Goal: Task Accomplishment & Management: Complete application form

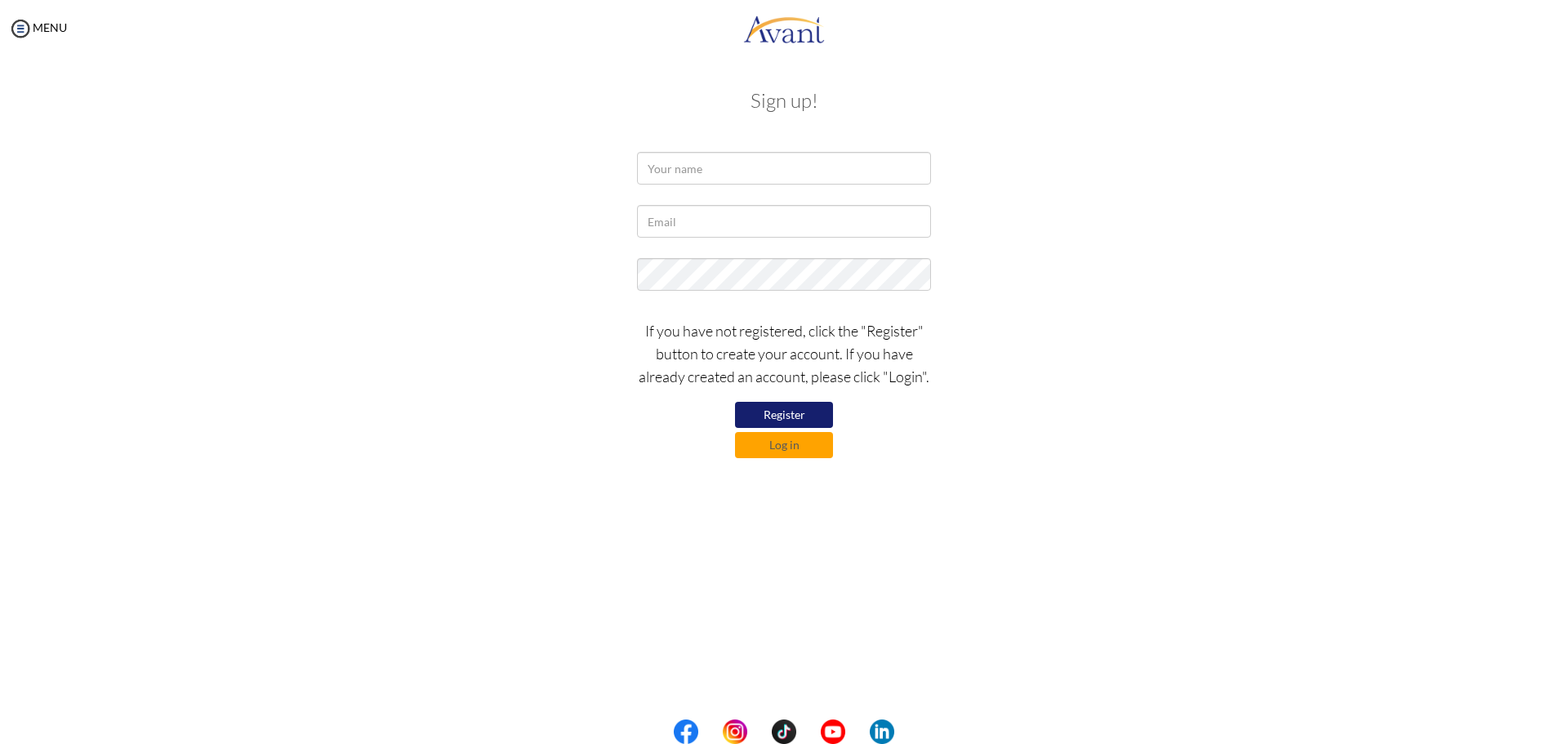
click at [777, 409] on button "Register" at bounding box center [784, 415] width 98 height 26
click at [704, 224] on input "text" at bounding box center [784, 221] width 294 height 33
paste input "leemzaq@gmail.com"
type input "leemzaq@gmail.com"
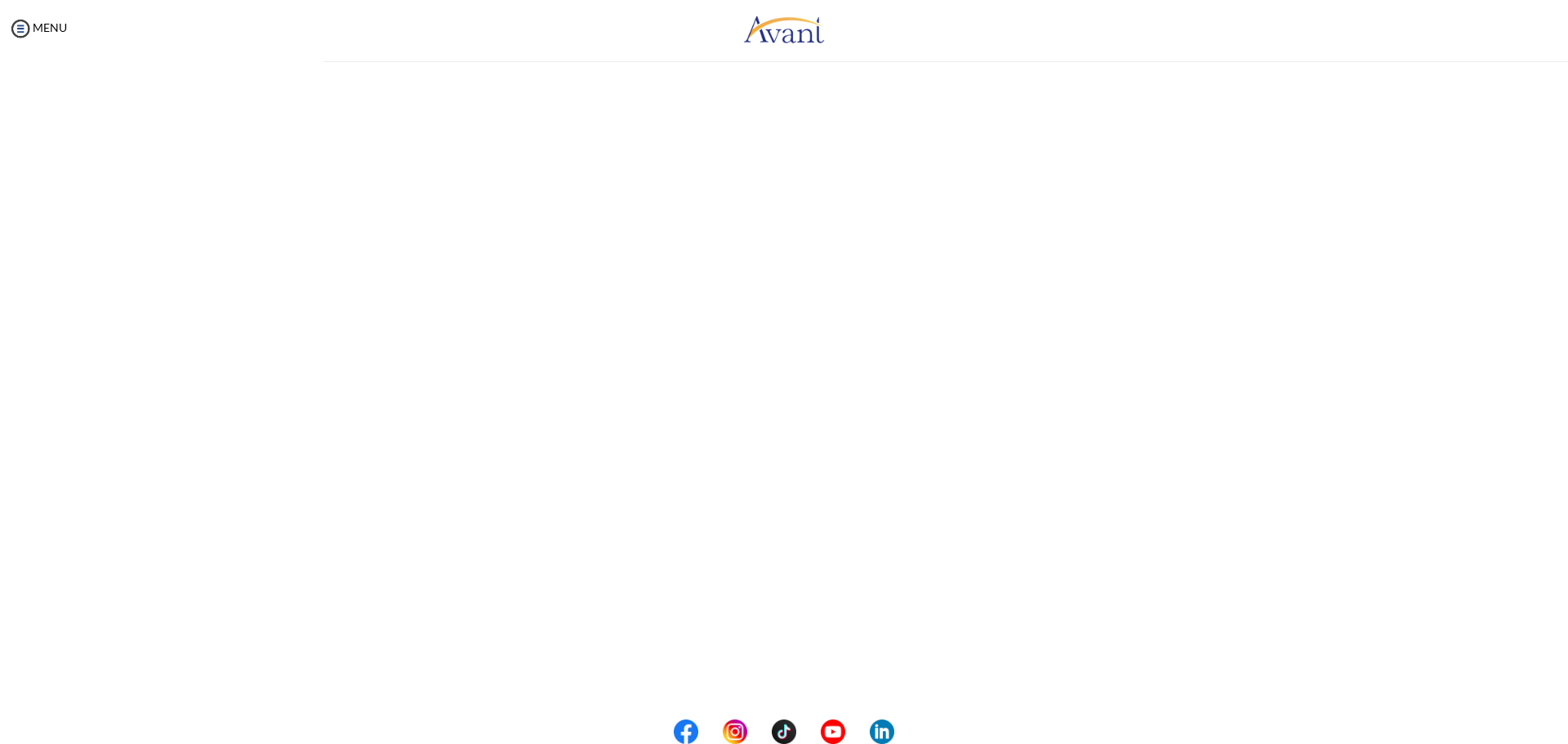
type input "Abdulrazaq, Halima"
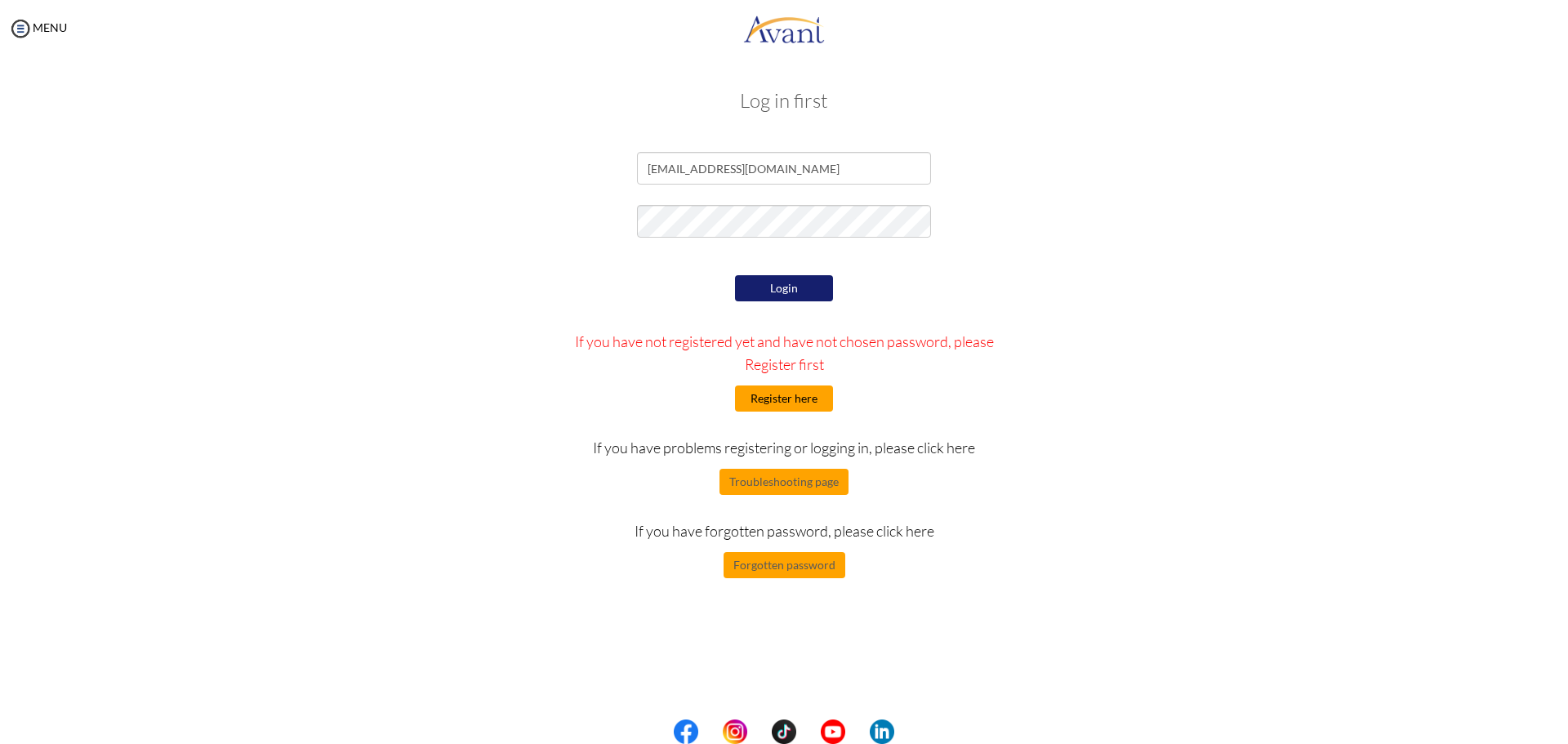
click at [813, 409] on button "Register here" at bounding box center [784, 399] width 98 height 26
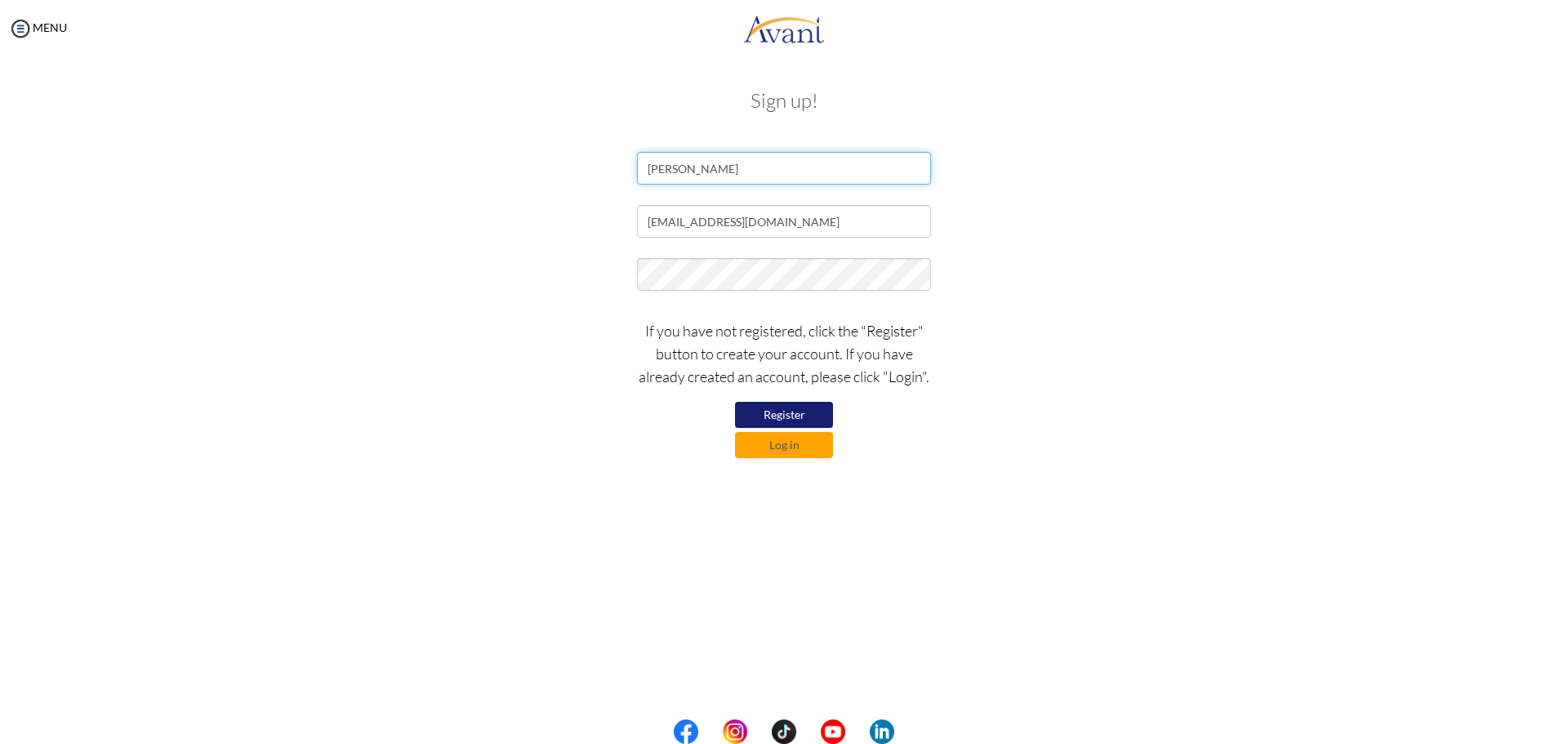
click at [692, 171] on input "Abdulrazaq, Halima" at bounding box center [784, 168] width 294 height 33
click at [757, 167] on input "Abdulrazaq, Halima" at bounding box center [784, 168] width 294 height 33
drag, startPoint x: 710, startPoint y: 166, endPoint x: 561, endPoint y: 159, distance: 149.2
click at [561, 159] on div "Abdulrazaq, Halima" at bounding box center [784, 172] width 955 height 41
click at [804, 171] on input "Halima Abdulrazaq," at bounding box center [784, 168] width 294 height 33
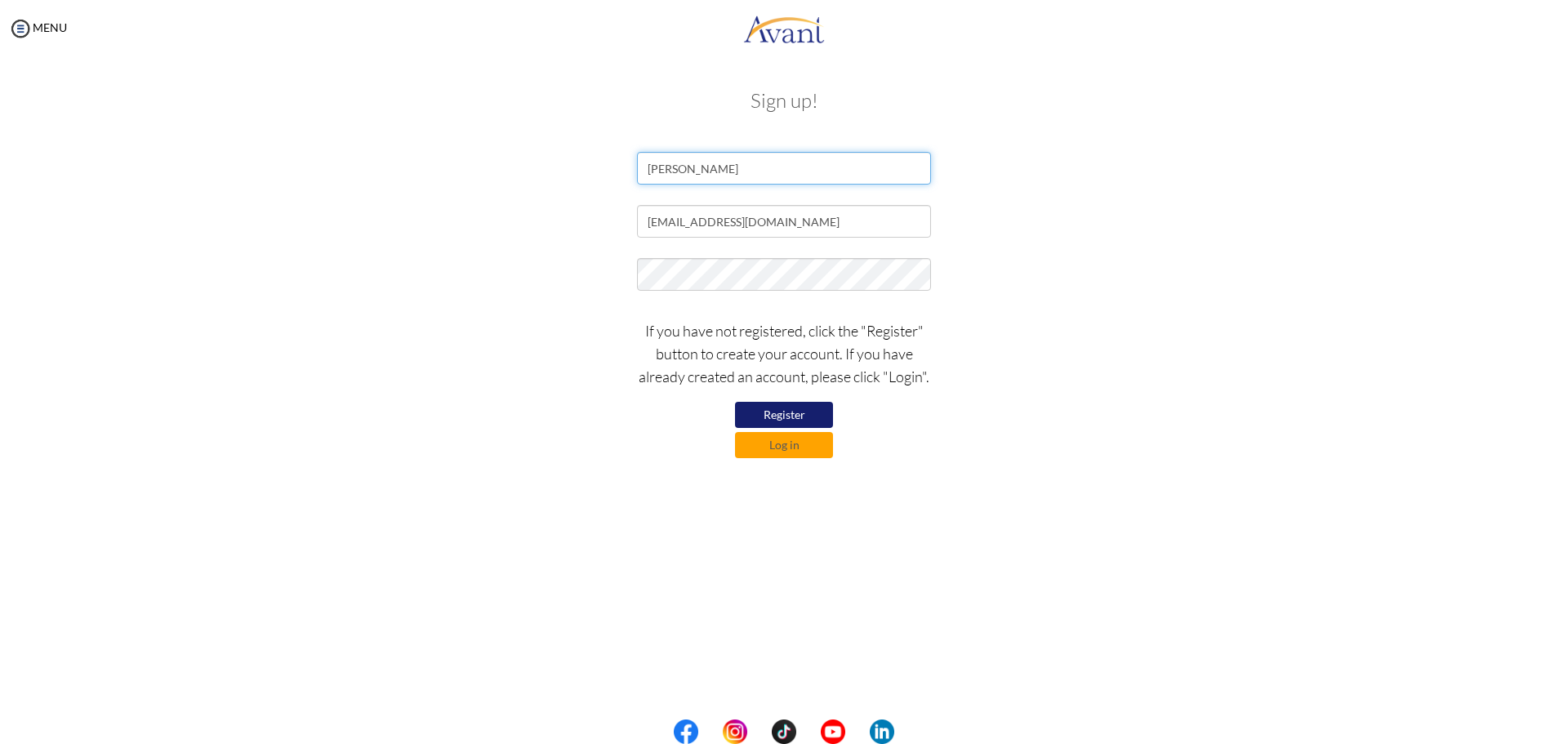
drag, startPoint x: 804, startPoint y: 171, endPoint x: 565, endPoint y: 165, distance: 239.1
click at [565, 165] on div "Halima Abdulrazaq" at bounding box center [784, 172] width 955 height 41
type input "Halima Abdulrazaq"
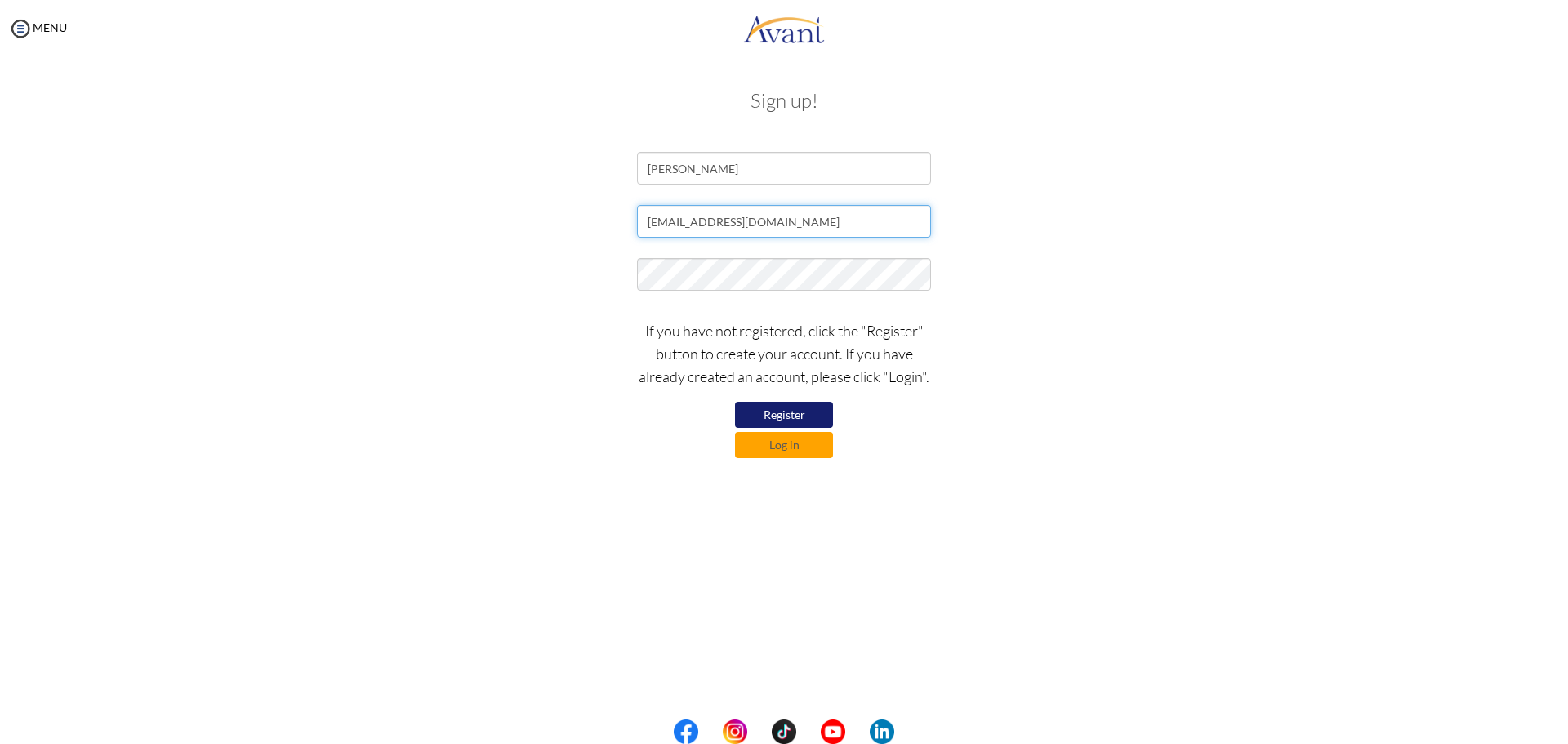
drag, startPoint x: 804, startPoint y: 218, endPoint x: 606, endPoint y: 217, distance: 198.0
click at [602, 213] on div "leemzaq@gmail.com" at bounding box center [784, 225] width 955 height 41
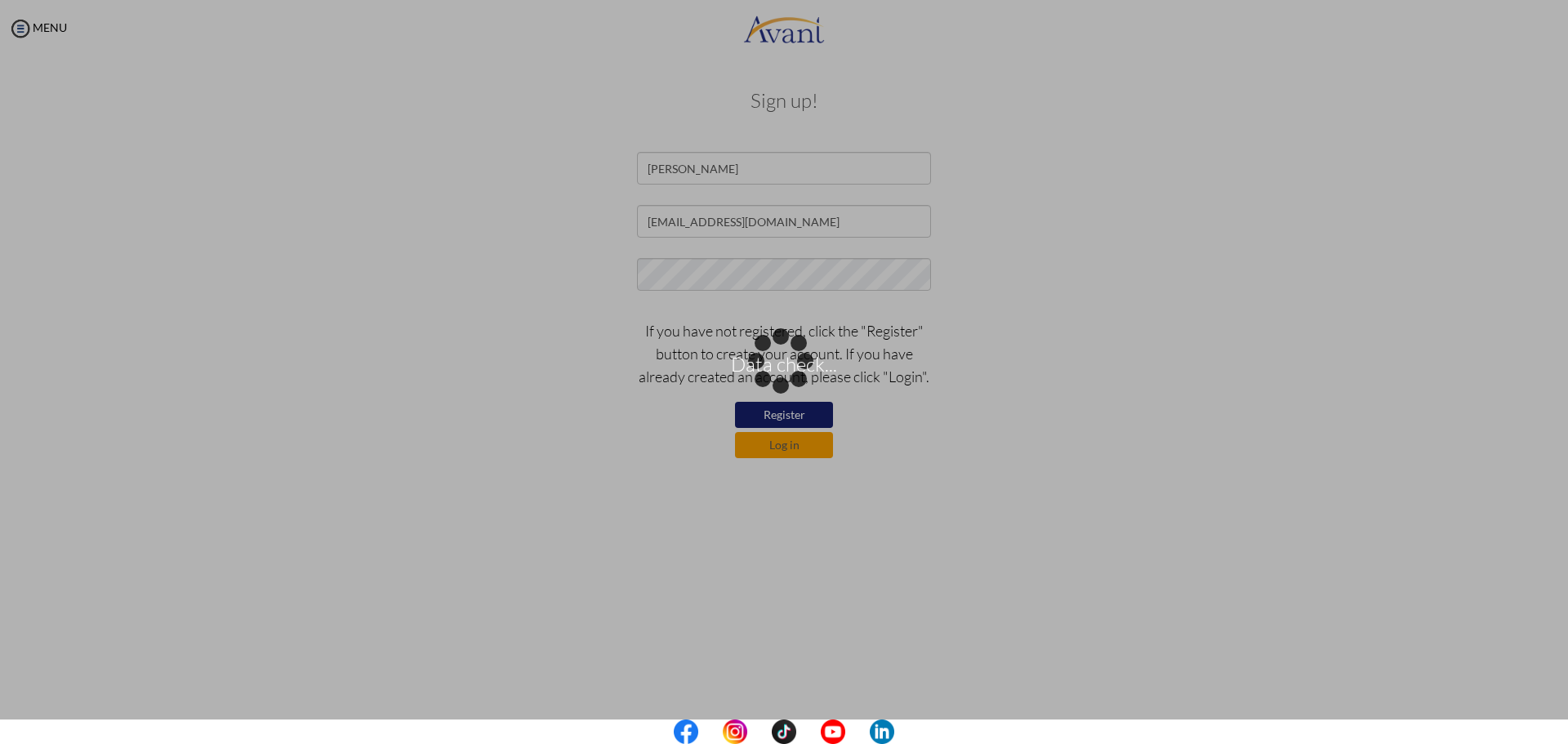
drag, startPoint x: 831, startPoint y: 214, endPoint x: 594, endPoint y: 212, distance: 237.0
click at [772, 362] on div "Data check..." at bounding box center [784, 373] width 23 height 23
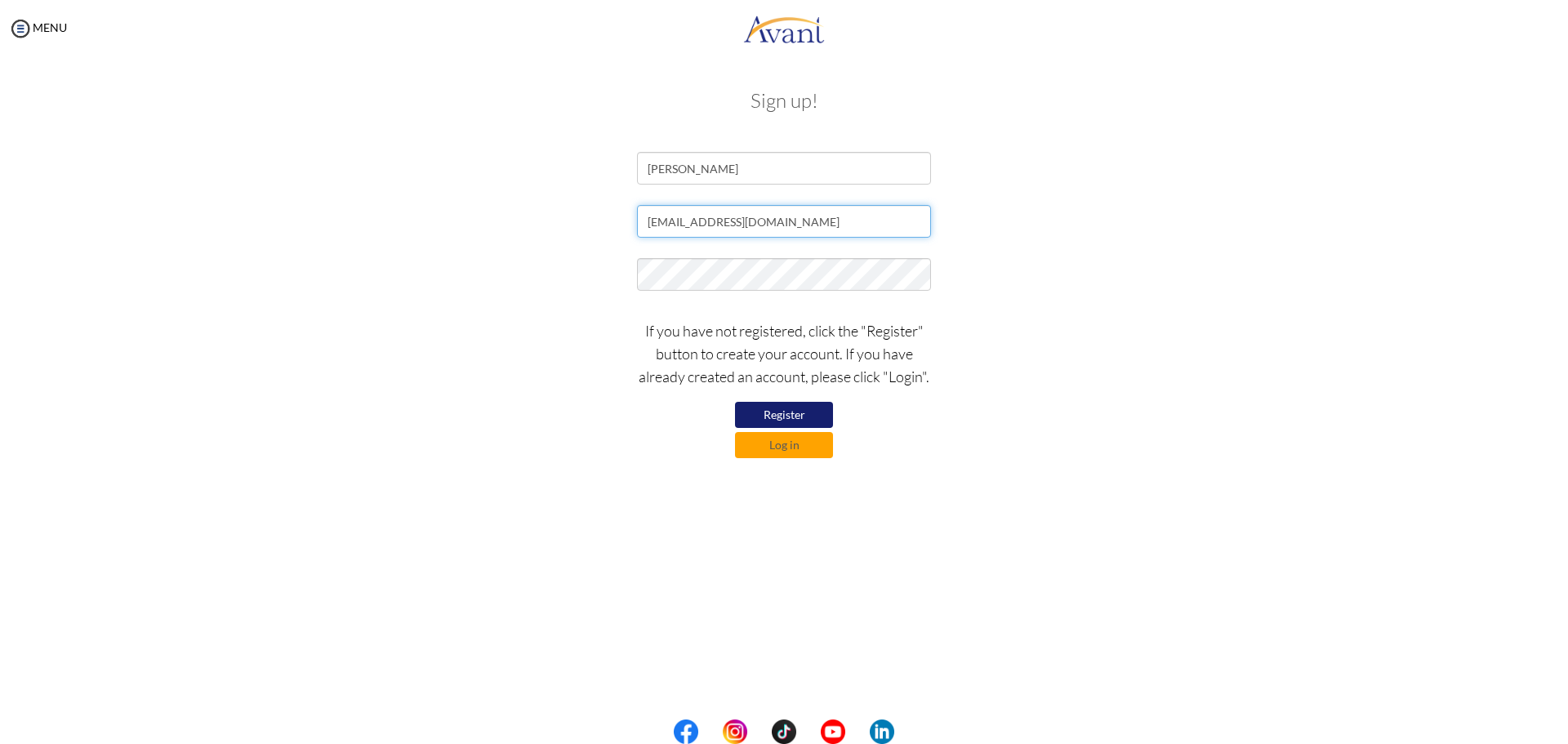
drag, startPoint x: 609, startPoint y: 205, endPoint x: 544, endPoint y: 203, distance: 65.0
click at [544, 203] on form "Halima Abdulrazaq leemzaq@gmail.com If you have not registered, click the "Regi…" at bounding box center [784, 305] width 931 height 307
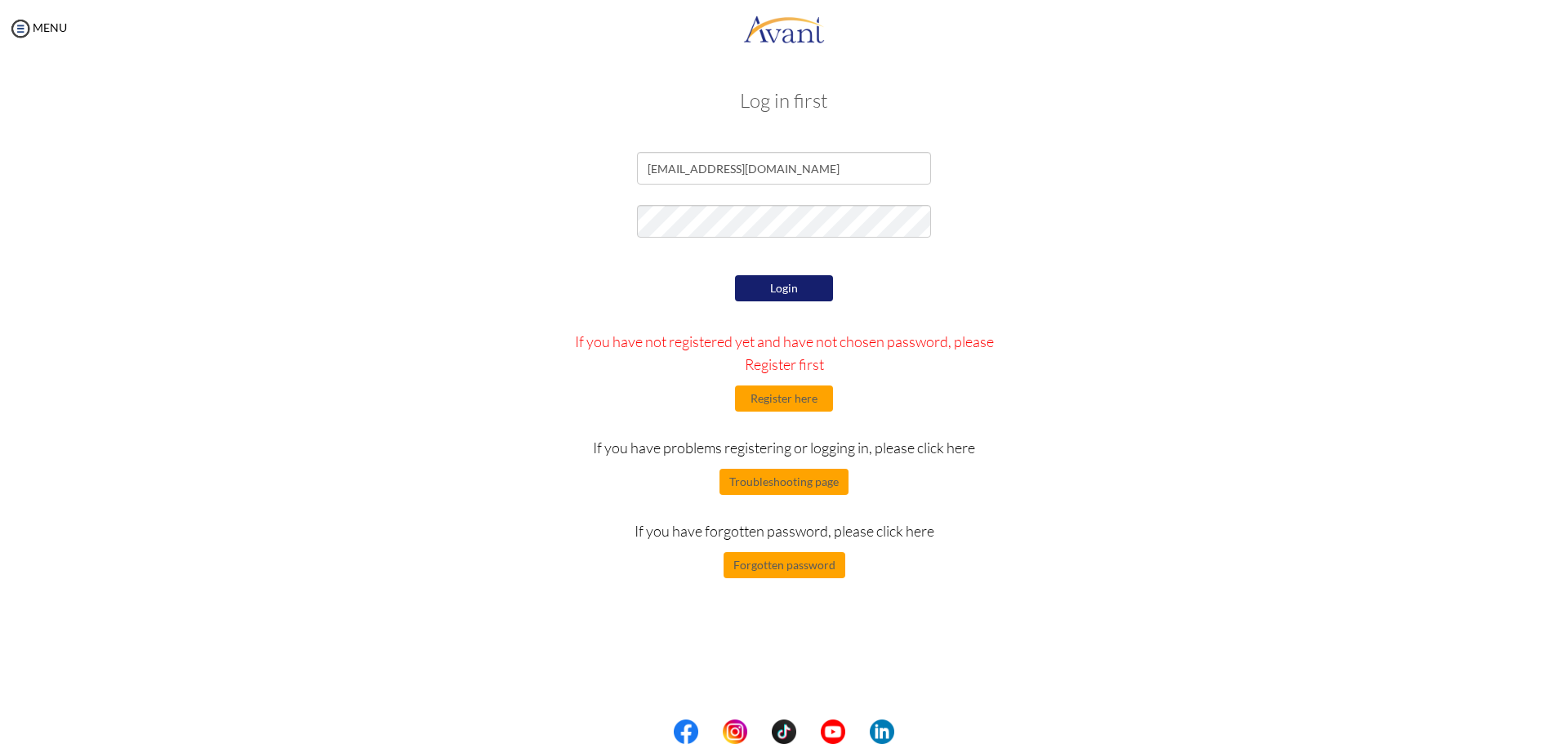
click at [0, 0] on div at bounding box center [0, 0] width 0 height 0
click at [785, 402] on button "Register here" at bounding box center [784, 399] width 98 height 26
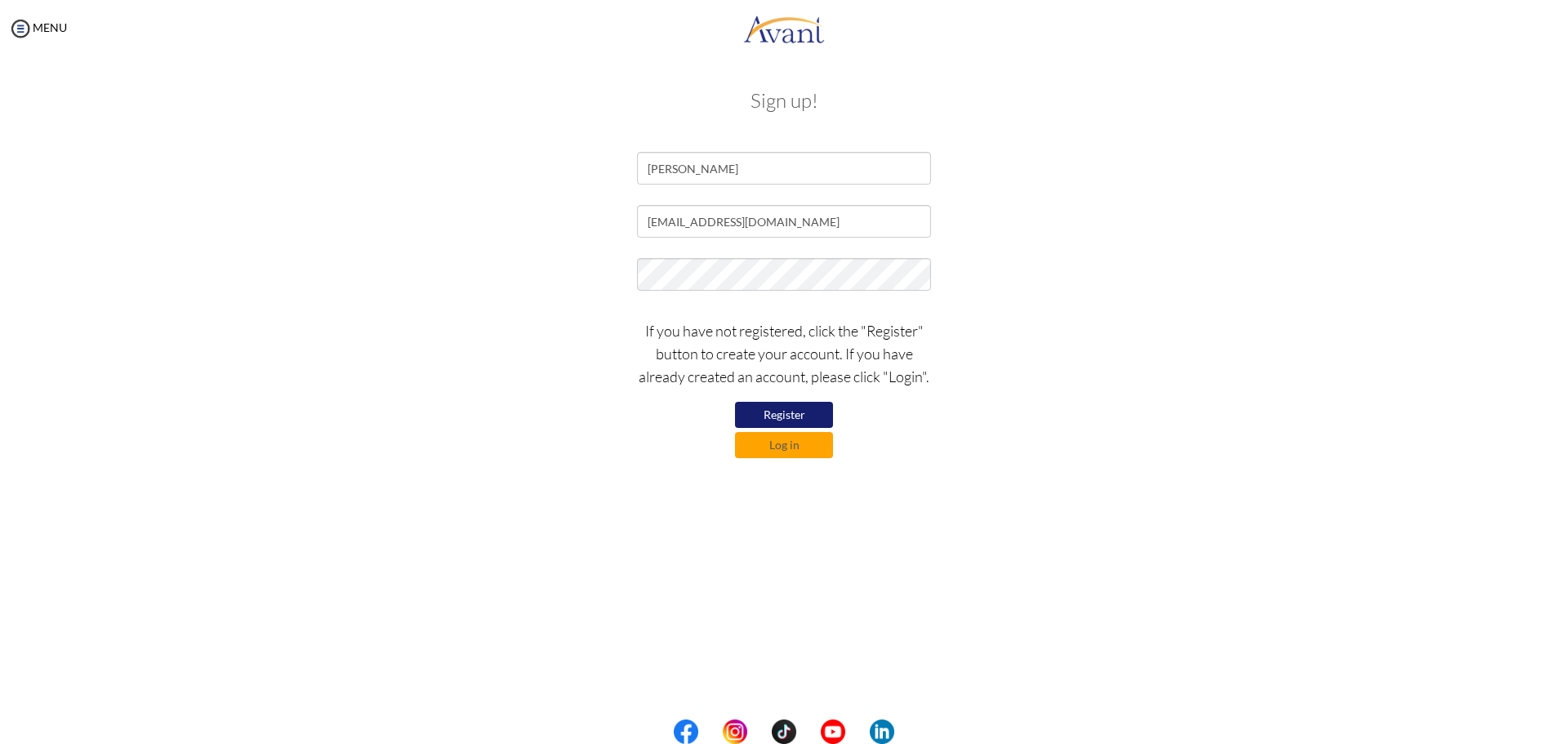
click at [815, 415] on button "Register" at bounding box center [784, 415] width 98 height 26
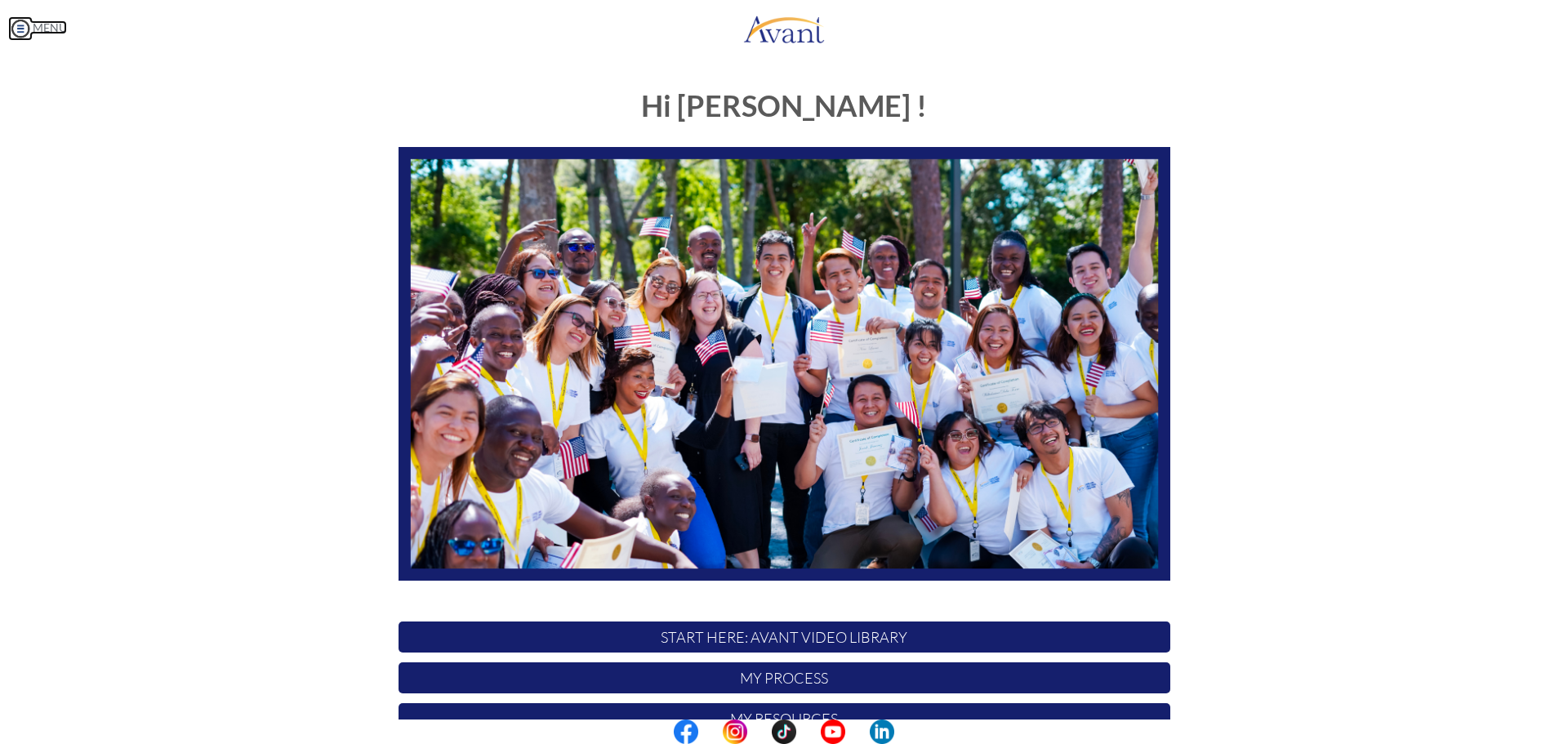
click at [31, 32] on img at bounding box center [20, 29] width 24 height 24
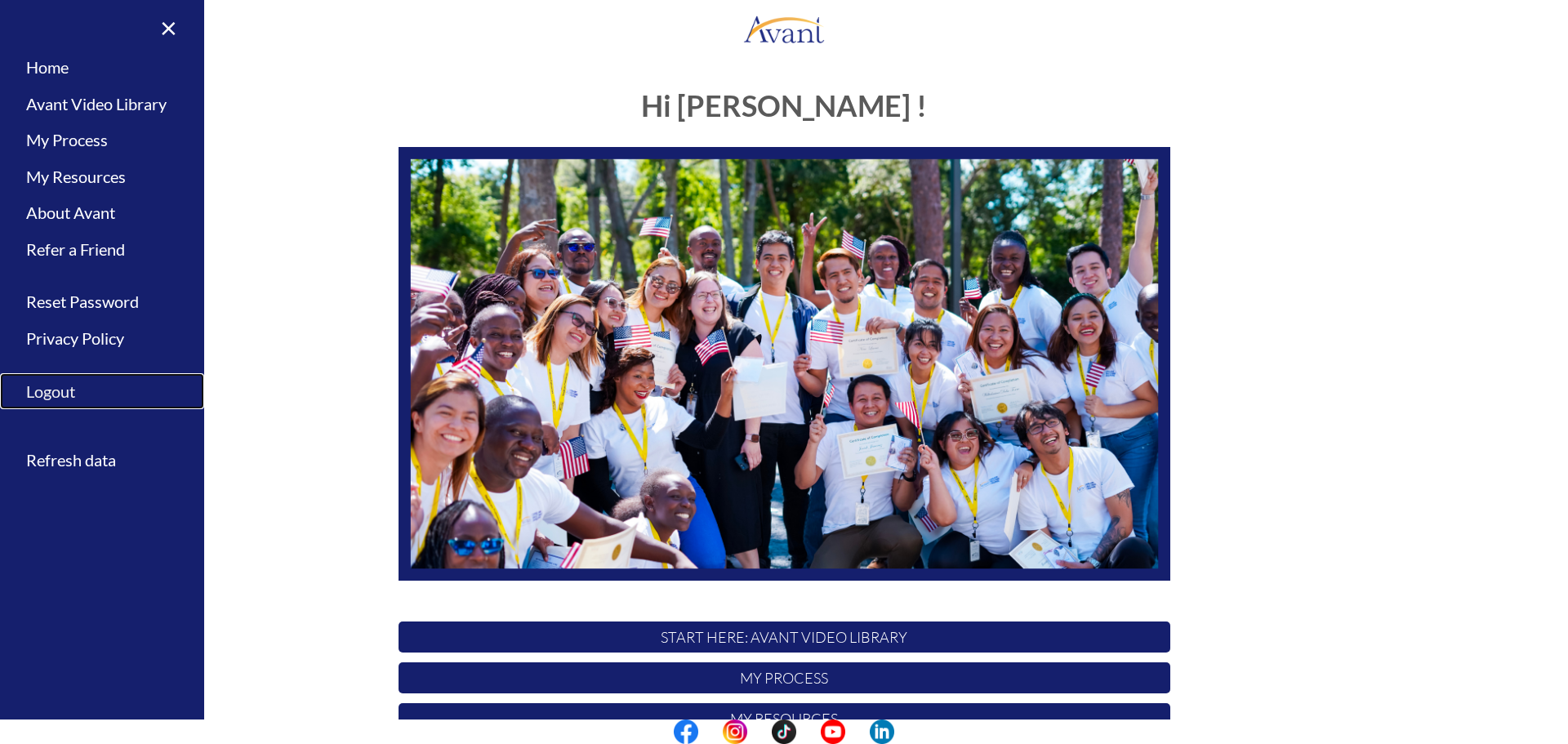
click at [68, 384] on link "Logout" at bounding box center [102, 392] width 204 height 37
